Goal: Go to known website: Access a specific website the user already knows

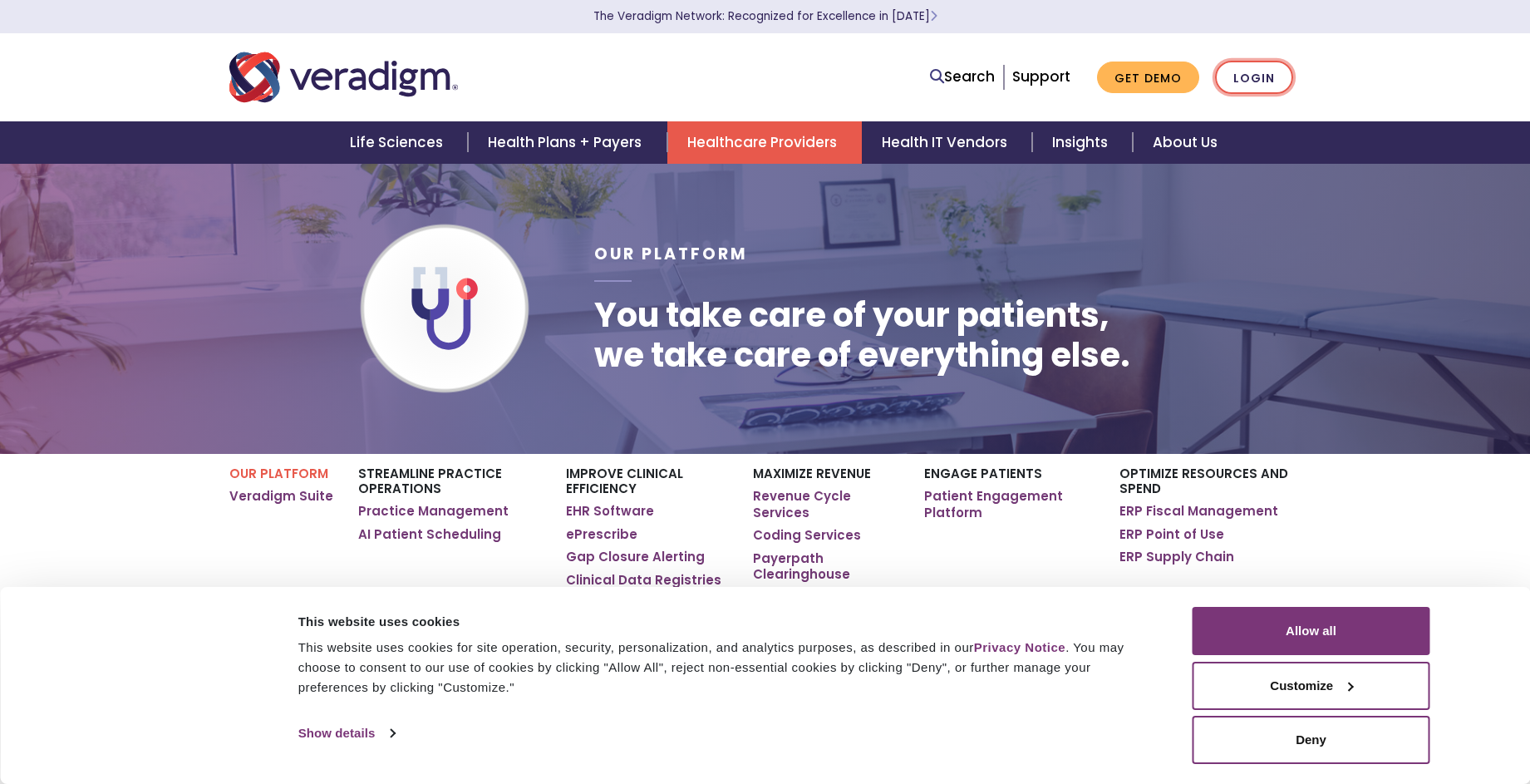
click at [1275, 69] on link "Login" at bounding box center [1254, 77] width 79 height 34
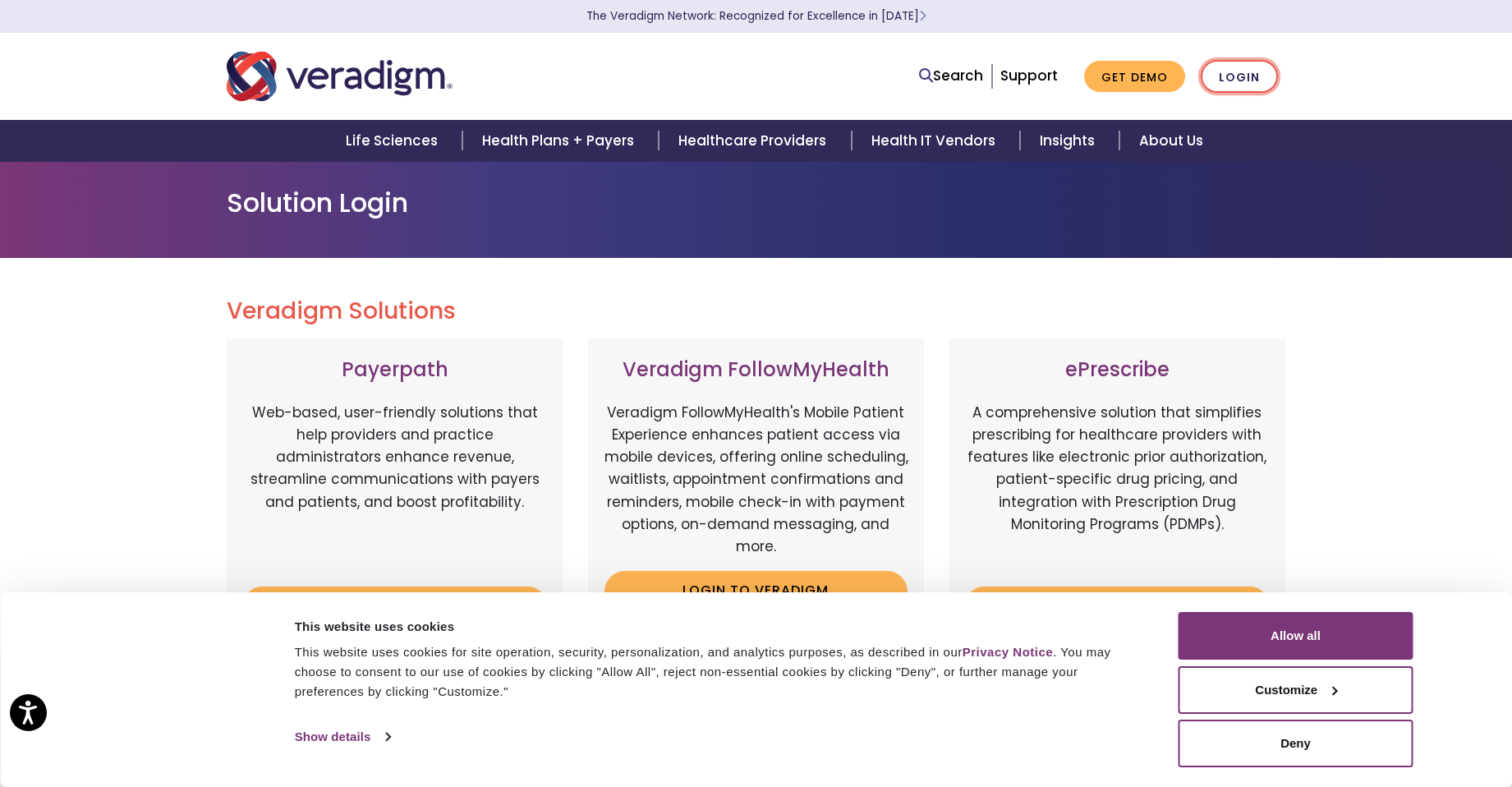
click at [1255, 87] on link "Login" at bounding box center [1240, 76] width 78 height 33
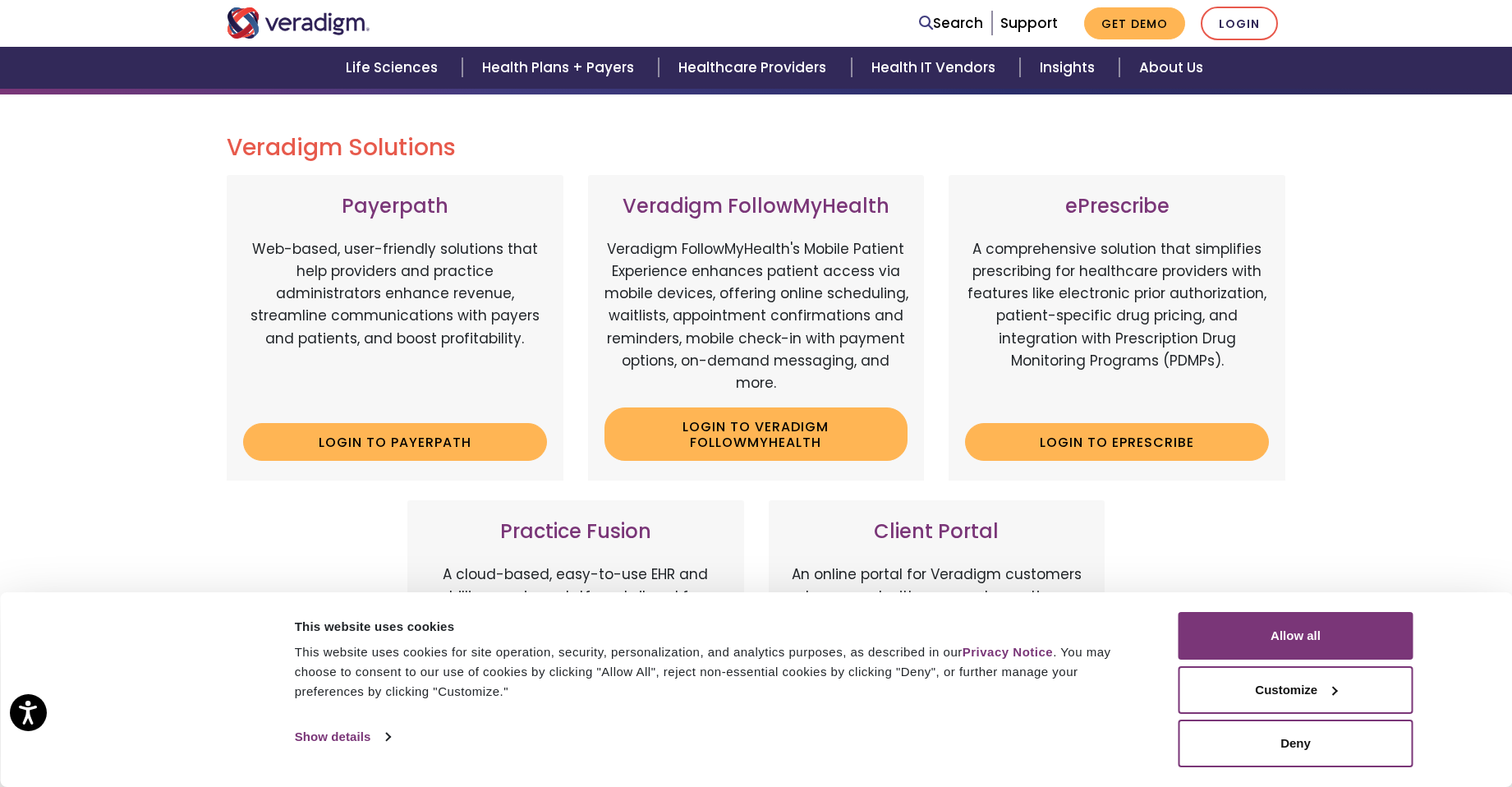
scroll to position [164, 0]
click at [1202, 441] on link "Login to ePrescribe" at bounding box center [1117, 441] width 304 height 38
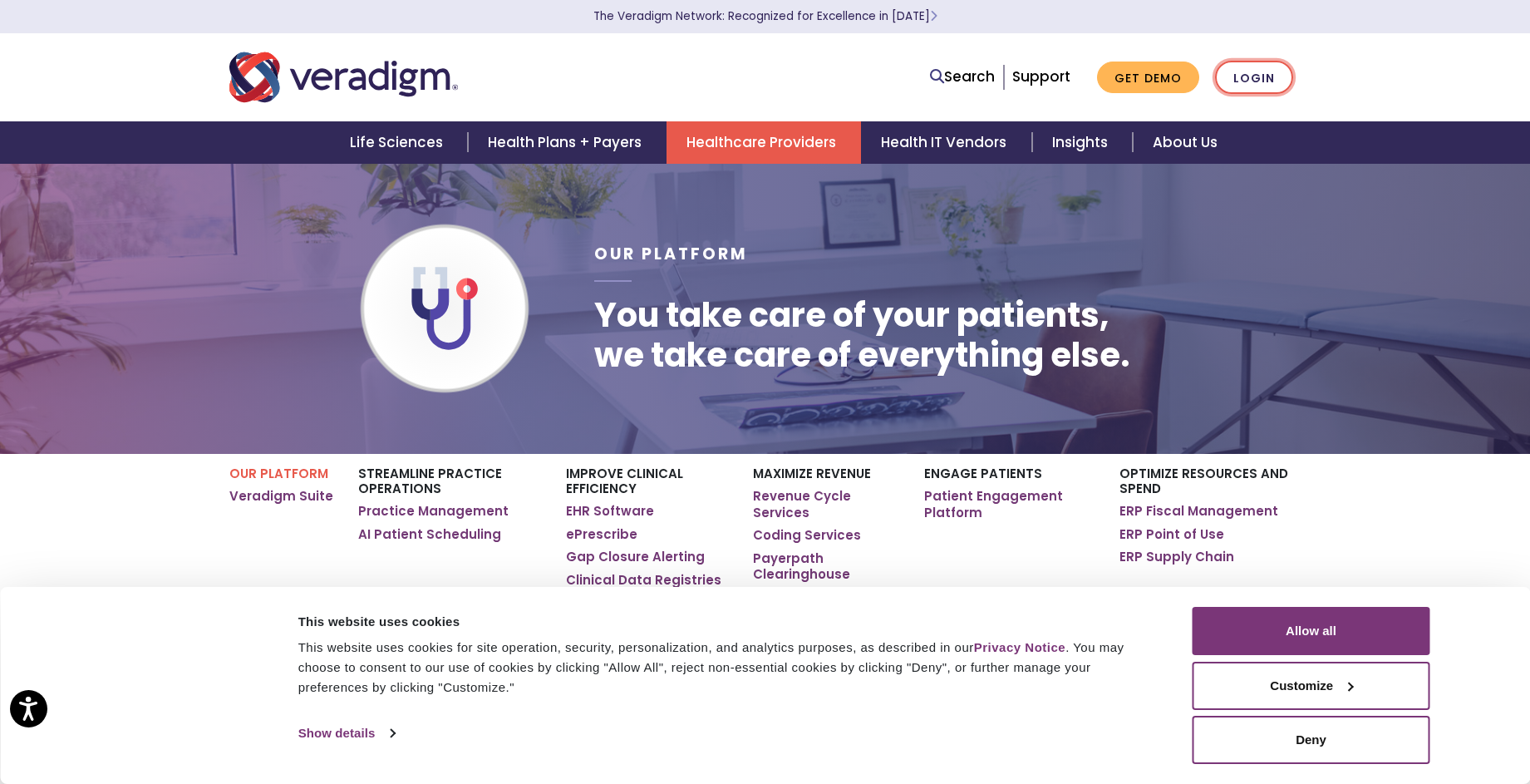
click at [1234, 71] on link "Login" at bounding box center [1254, 77] width 79 height 34
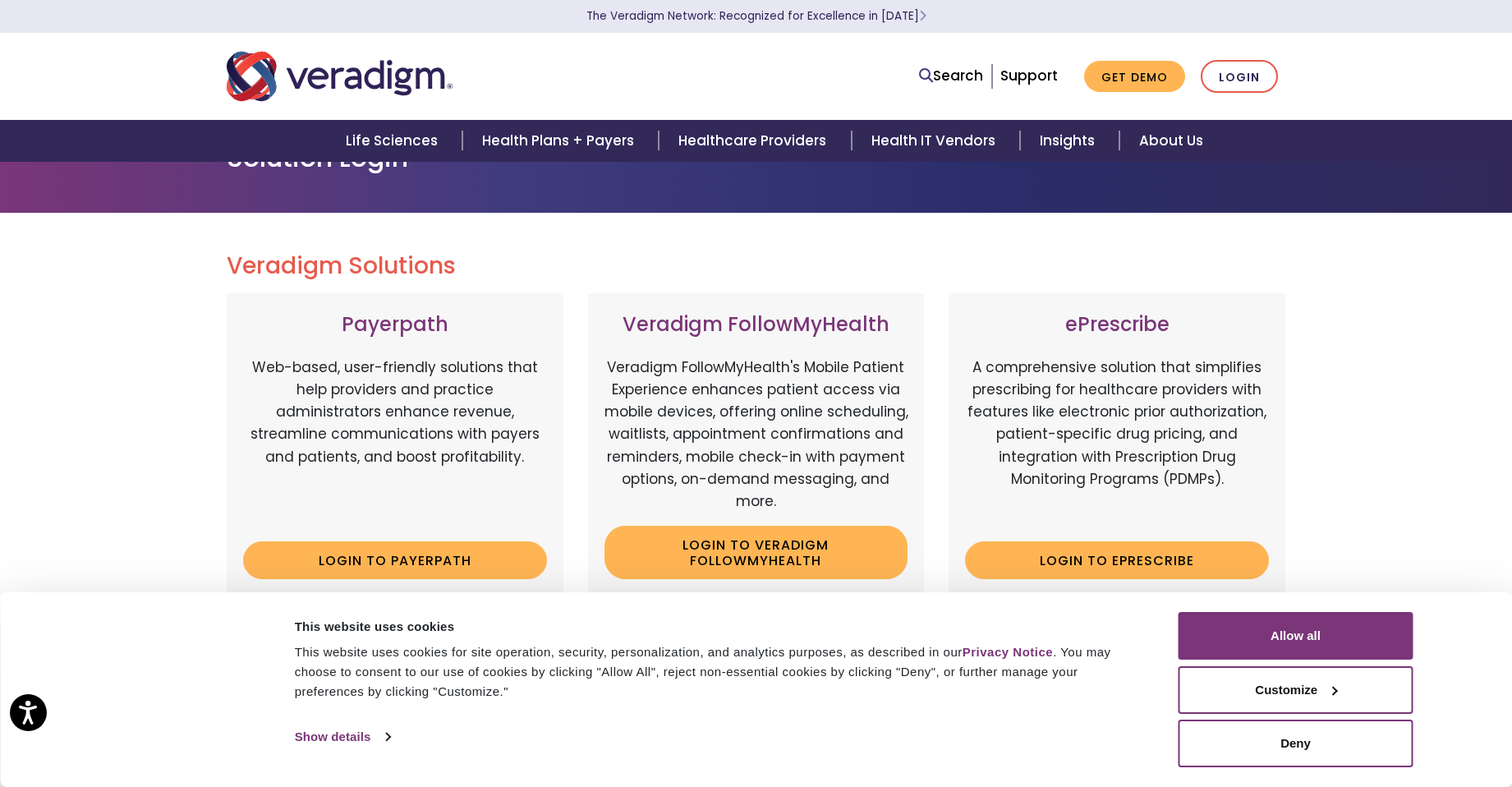
scroll to position [164, 0]
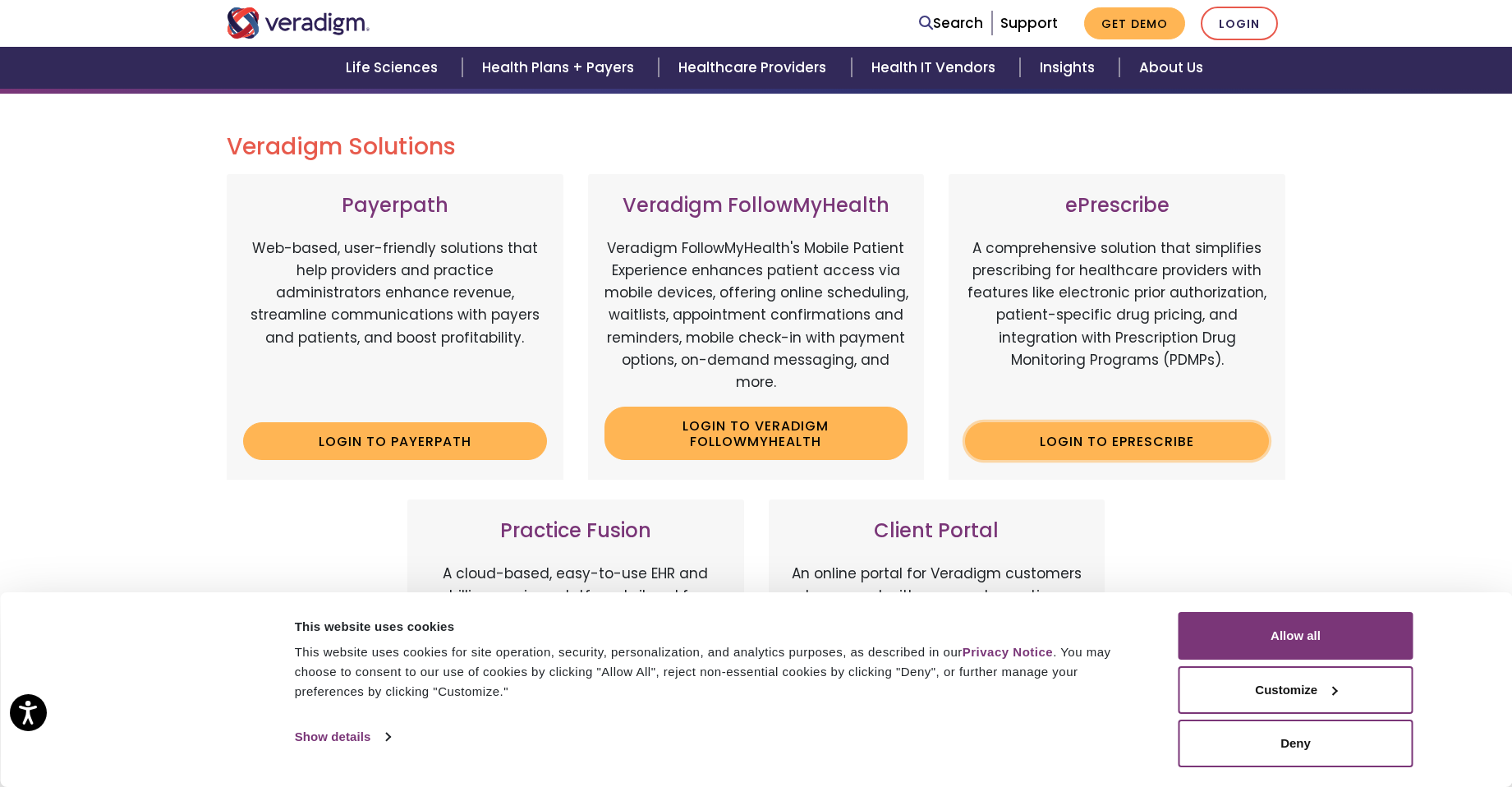
click at [1099, 437] on link "Login to ePrescribe" at bounding box center [1117, 441] width 304 height 38
